Goal: Information Seeking & Learning: Learn about a topic

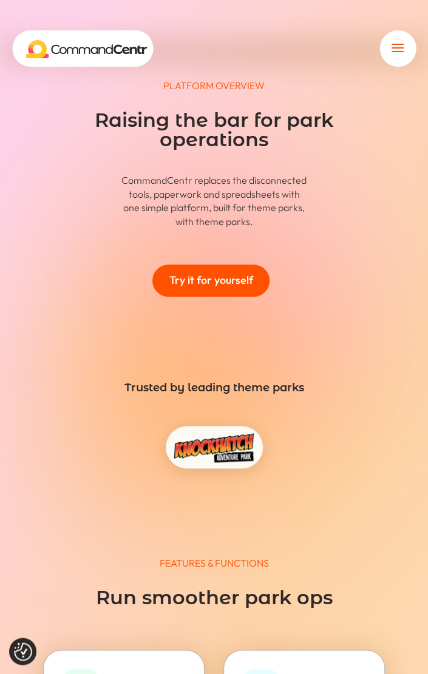
click at [387, 53] on div "a" at bounding box center [397, 48] width 36 height 36
click at [391, 50] on span "a" at bounding box center [397, 48] width 19 height 19
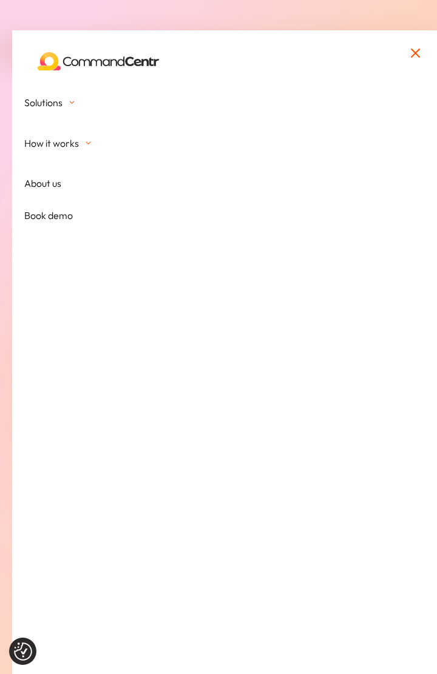
click at [86, 145] on span at bounding box center [88, 143] width 10 height 12
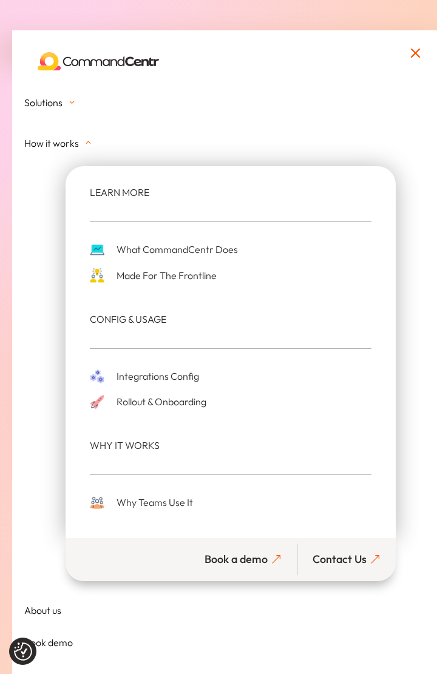
click at [206, 252] on span "What CommandCentr Does" at bounding box center [175, 249] width 124 height 16
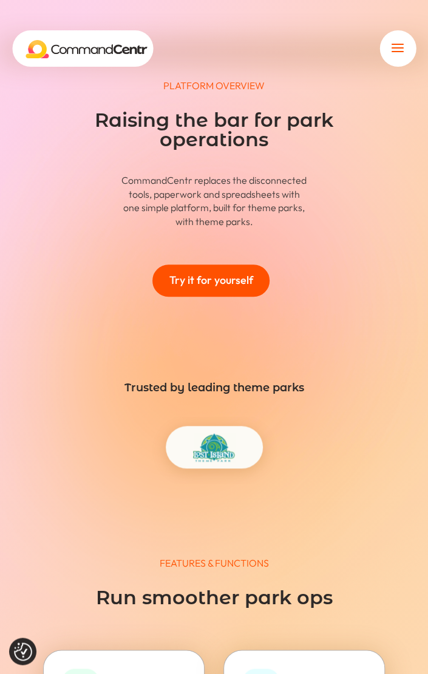
click at [393, 45] on span "a" at bounding box center [397, 48] width 19 height 19
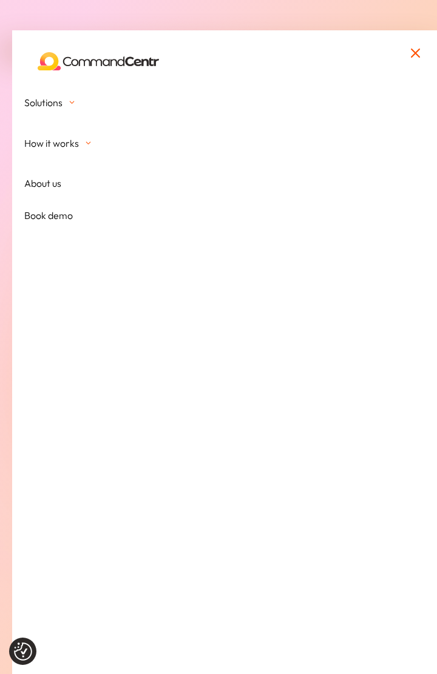
click at [83, 146] on span at bounding box center [88, 143] width 10 height 12
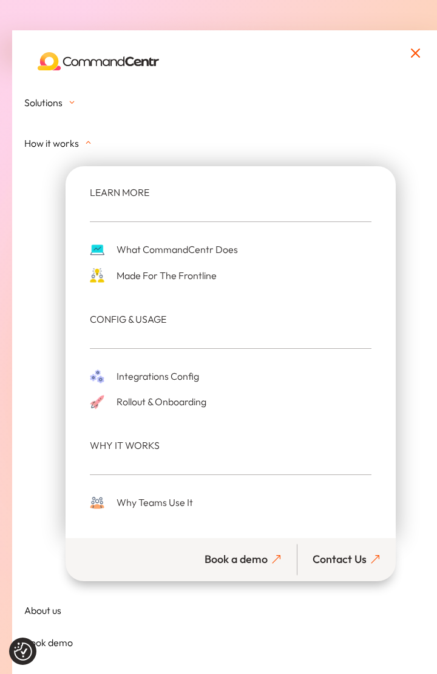
click at [166, 379] on span "Integrations Config" at bounding box center [156, 376] width 86 height 16
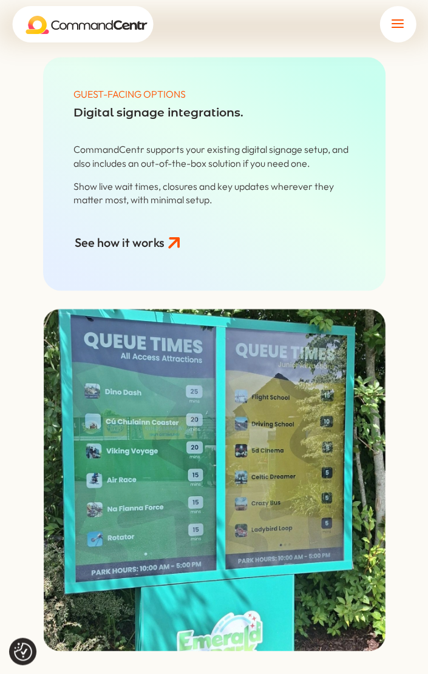
scroll to position [2851, 0]
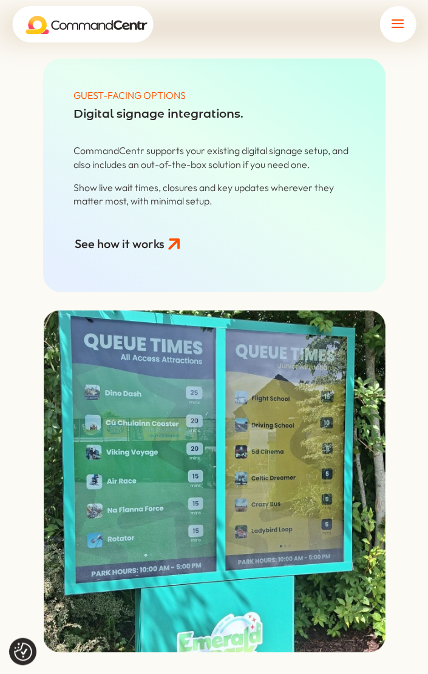
click at [158, 243] on link "See how it works" at bounding box center [119, 243] width 92 height 35
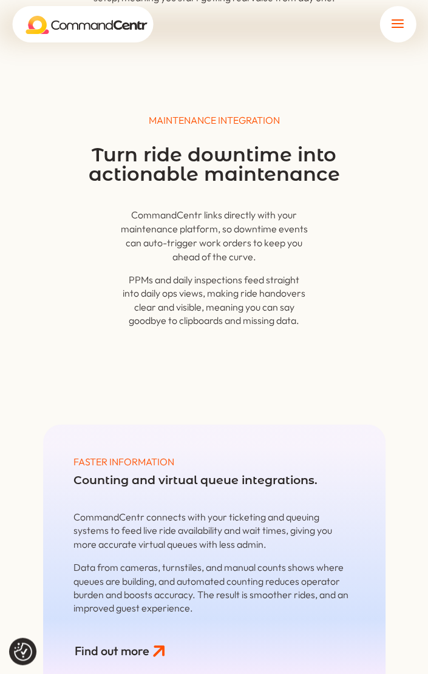
scroll to position [1698, 0]
